Goal: Transaction & Acquisition: Download file/media

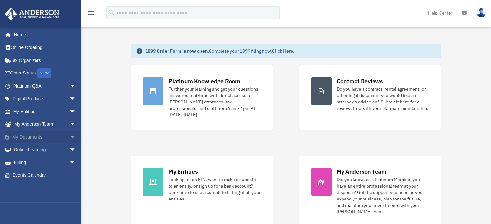
click at [69, 135] on span "arrow_drop_down" at bounding box center [75, 137] width 13 height 13
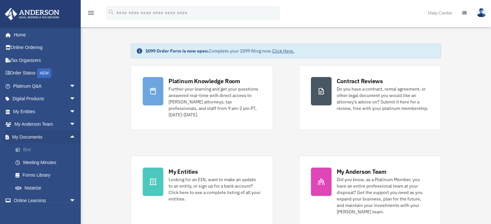
click at [49, 148] on link "Box" at bounding box center [47, 150] width 76 height 13
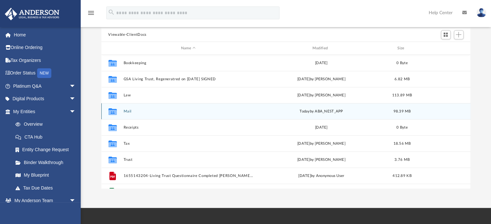
click at [125, 108] on div "Collaborated Folder Mail [DATE] by ABA_NEST_APP 98.39 MB" at bounding box center [285, 111] width 369 height 16
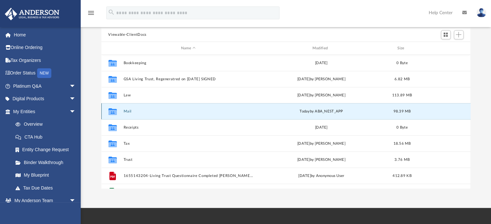
click at [127, 112] on button "Mail" at bounding box center [188, 111] width 130 height 4
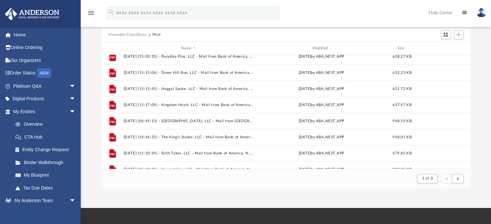
scroll to position [338, 0]
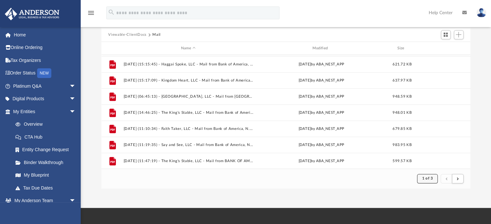
click at [432, 178] on span "1 of 3" at bounding box center [427, 179] width 11 height 4
click at [457, 179] on span "submit" at bounding box center [458, 179] width 2 height 4
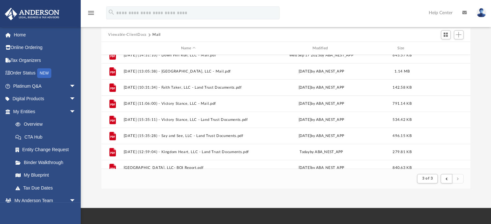
scroll to position [273, 0]
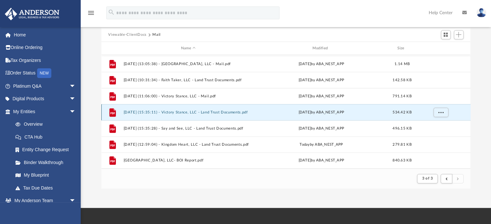
click at [195, 111] on button "[DATE] (15:35:11) - Victory Stance, LLC - Land Trust Documents.pdf" at bounding box center [188, 112] width 130 height 4
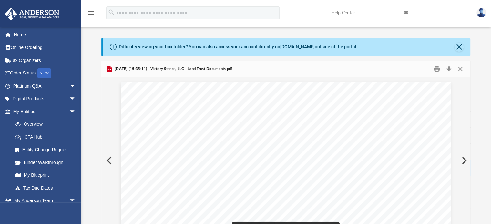
scroll to position [1, 0]
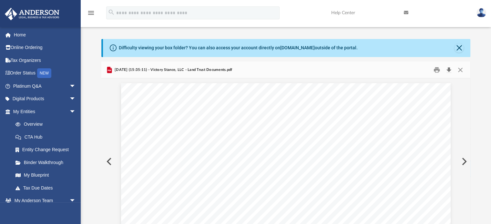
click at [450, 71] on button "Download" at bounding box center [449, 70] width 12 height 10
click at [477, 61] on div "Difficulty viewing your box folder? You can also access your account directly o…" at bounding box center [286, 142] width 410 height 206
click at [459, 69] on button "Close" at bounding box center [460, 70] width 12 height 10
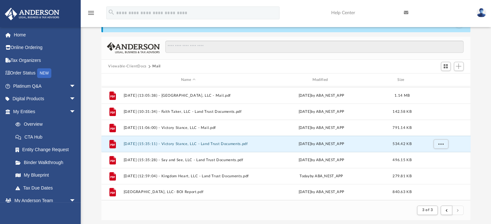
scroll to position [26, 0]
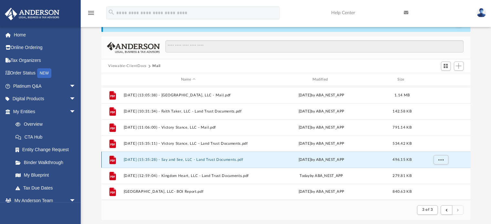
click at [227, 161] on button "[DATE] (15:35:28) - Say and See, LLC - Land Trust Documents.pdf" at bounding box center [188, 160] width 130 height 4
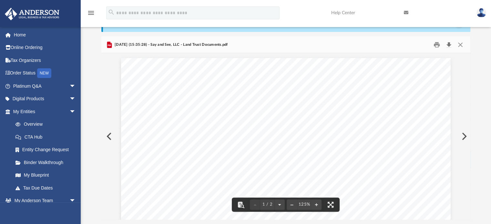
click at [448, 46] on button "Download" at bounding box center [449, 45] width 12 height 10
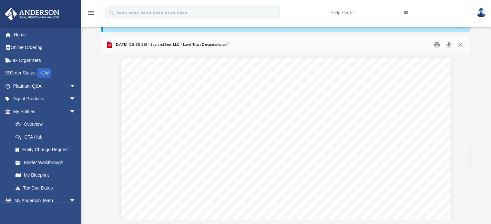
click at [477, 60] on div "Difficulty viewing your box folder? You can also access your account directly o…" at bounding box center [286, 117] width 410 height 206
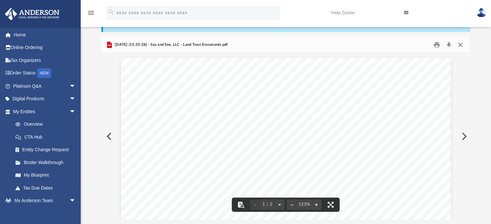
click at [459, 44] on button "Close" at bounding box center [460, 45] width 12 height 10
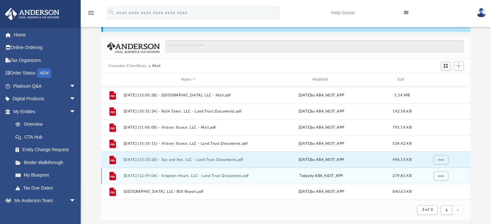
click at [183, 173] on div "File [DATE] (12:59:04) - Kingdom Heart, LLC - Land Trust Documents.pdf [DATE] b…" at bounding box center [285, 176] width 369 height 16
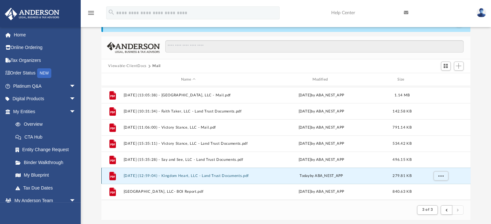
click at [183, 173] on div "File [DATE] (12:59:04) - Kingdom Heart, LLC - Land Trust Documents.pdf [DATE] b…" at bounding box center [285, 176] width 369 height 16
click at [440, 172] on button "More options" at bounding box center [440, 176] width 15 height 10
click at [431, 162] on li "Download" at bounding box center [434, 162] width 19 height 7
drag, startPoint x: 431, startPoint y: 162, endPoint x: 450, endPoint y: 183, distance: 27.9
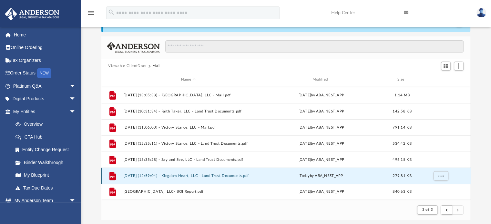
click at [450, 183] on div "File [DATE] (12:59:04) - Kingdom Heart, LLC - Land Trust Documents.pdf [DATE] b…" at bounding box center [285, 176] width 369 height 16
click at [444, 178] on button "More options" at bounding box center [440, 176] width 15 height 10
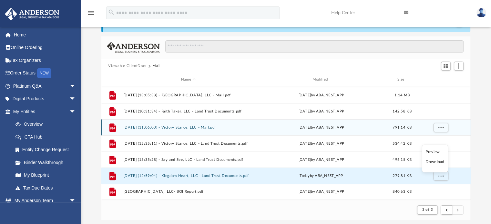
click at [207, 126] on button "[DATE] (11:06:00) - Victory Stance, LLC - Mail.pdf" at bounding box center [188, 128] width 130 height 4
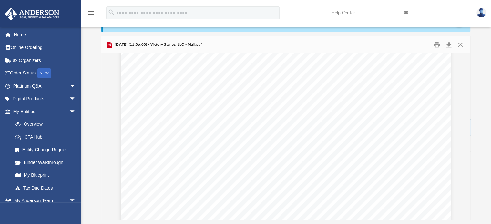
scroll to position [0, 0]
click at [435, 45] on button "Print" at bounding box center [436, 45] width 13 height 10
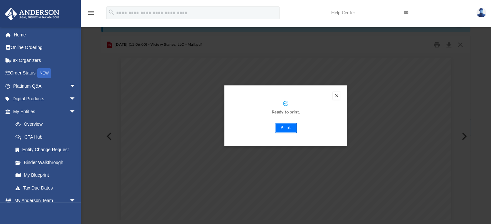
click at [284, 129] on button "Print" at bounding box center [286, 128] width 22 height 10
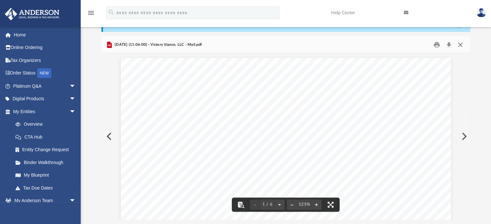
click at [461, 45] on button "Close" at bounding box center [460, 45] width 12 height 10
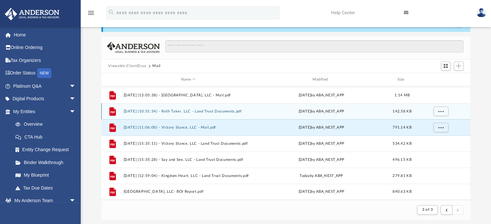
click at [197, 108] on div "File [DATE] (10:31:34) - Faith Taker, LLC - Land Trust Documents.pdf [DATE] by …" at bounding box center [285, 111] width 369 height 16
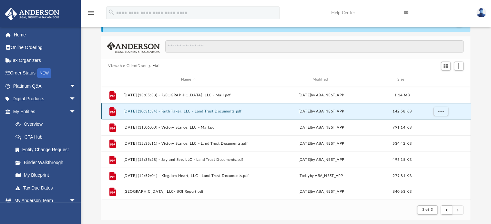
click at [197, 109] on button "[DATE] (10:31:34) - Faith Taker, LLC - Land Trust Documents.pdf" at bounding box center [188, 111] width 130 height 4
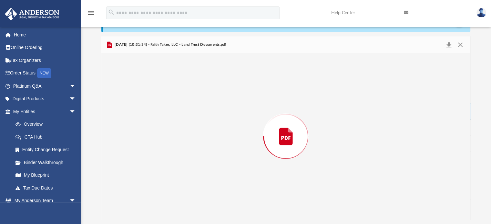
click at [197, 109] on div "Preview" at bounding box center [285, 136] width 369 height 166
